Goal: Information Seeking & Learning: Find contact information

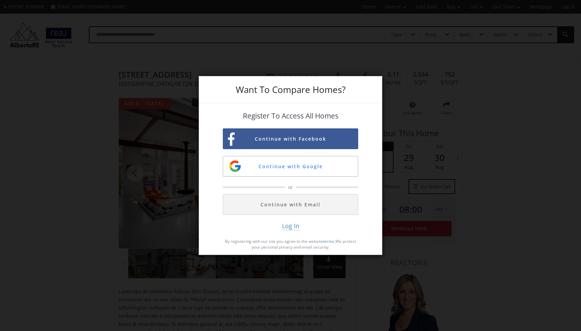
click at [446, 122] on div "Want To Compare Homes? Register To Access All Homes Continue with Facebook Cont…" at bounding box center [290, 165] width 581 height 331
click at [465, 95] on div "Want To Compare Homes? Register To Access All Homes Continue with Facebook Cont…" at bounding box center [290, 165] width 581 height 331
click at [347, 45] on div "Want To Compare Homes? Register To Access All Homes Continue with Facebook Cont…" at bounding box center [290, 165] width 581 height 331
click at [187, 102] on div "Want To Compare Homes? Register To Access All Homes Continue with Facebook Cont…" at bounding box center [290, 165] width 581 height 331
click at [172, 117] on div "Want To Compare Homes? Register To Access All Homes Continue with Facebook Cont…" at bounding box center [290, 165] width 581 height 331
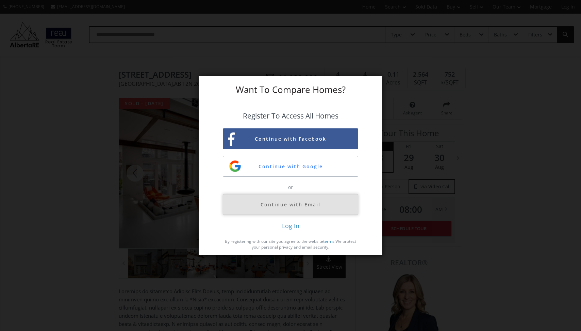
click at [324, 208] on button "Continue with Email" at bounding box center [290, 204] width 135 height 21
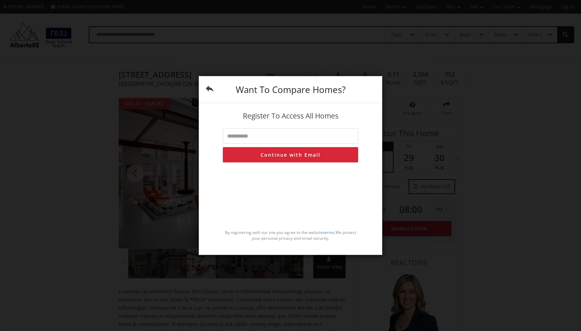
click at [286, 139] on input "text" at bounding box center [290, 135] width 135 height 15
type input "**********"
click at [320, 157] on button "Continue with Email" at bounding box center [290, 154] width 135 height 15
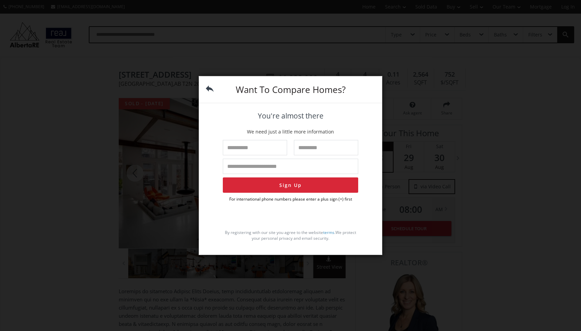
click at [200, 82] on div "Want To Compare Homes?" at bounding box center [290, 89] width 183 height 27
click at [265, 82] on div "Want To Compare Homes?" at bounding box center [290, 89] width 183 height 27
click at [369, 60] on div "Want To Compare Homes? You're almost there We need just a little more informati…" at bounding box center [290, 165] width 581 height 331
click at [387, 121] on div "Want To Compare Homes? You're almost there We need just a little more informati…" at bounding box center [290, 165] width 581 height 331
click at [109, 87] on div "Want To Compare Homes? You're almost there We need just a little more informati…" at bounding box center [290, 165] width 581 height 331
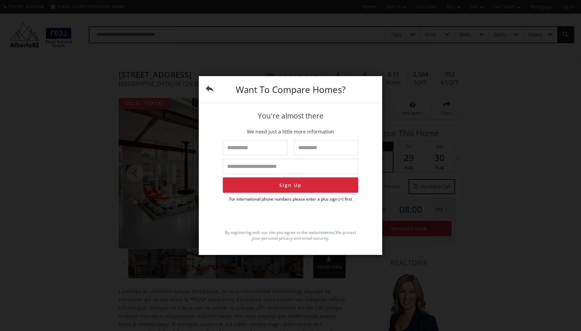
click at [471, 218] on div "Want To Compare Homes? You're almost there We need just a little more informati…" at bounding box center [290, 165] width 581 height 331
click at [177, 202] on div "Want To Compare Homes? You're almost there We need just a little more informati…" at bounding box center [290, 165] width 581 height 331
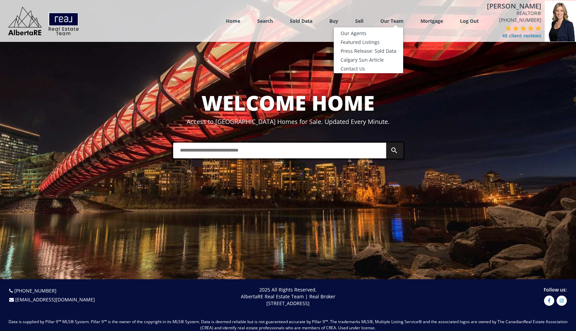
click at [404, 21] on link "Our Team" at bounding box center [391, 21] width 23 height 6
click at [369, 34] on link "Our Agents" at bounding box center [368, 33] width 69 height 9
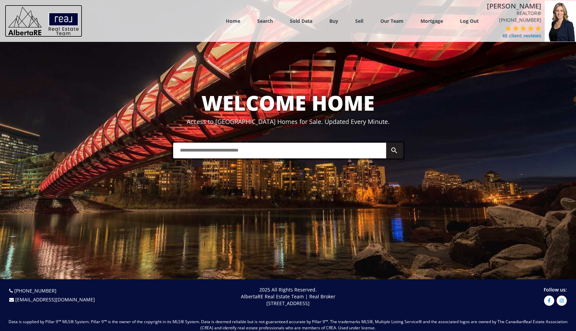
click at [72, 21] on img at bounding box center [44, 21] width 78 height 32
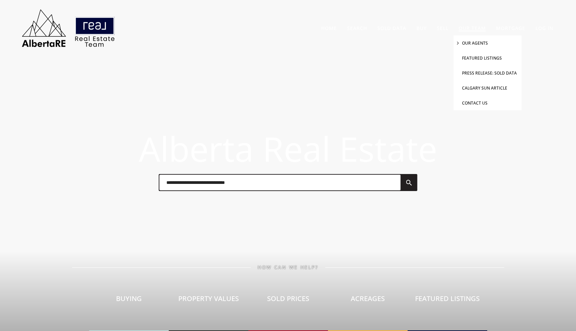
click at [470, 44] on link "Our Agents" at bounding box center [475, 43] width 26 height 6
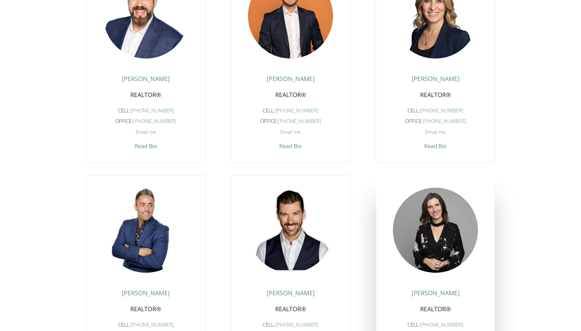
scroll to position [439, 0]
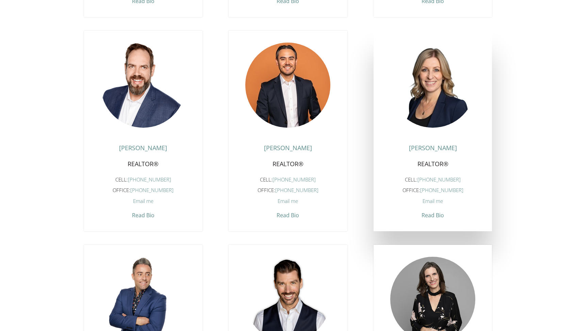
click at [433, 200] on span "Email me" at bounding box center [433, 200] width 20 height 7
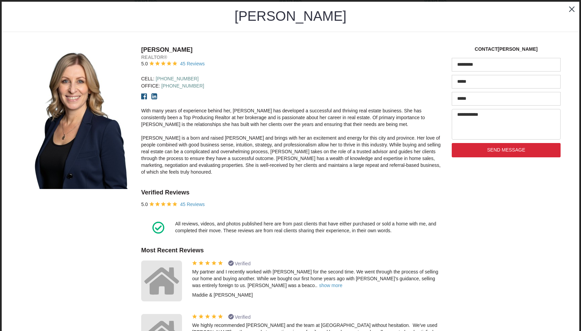
scroll to position [51, 0]
